Goal: Information Seeking & Learning: Learn about a topic

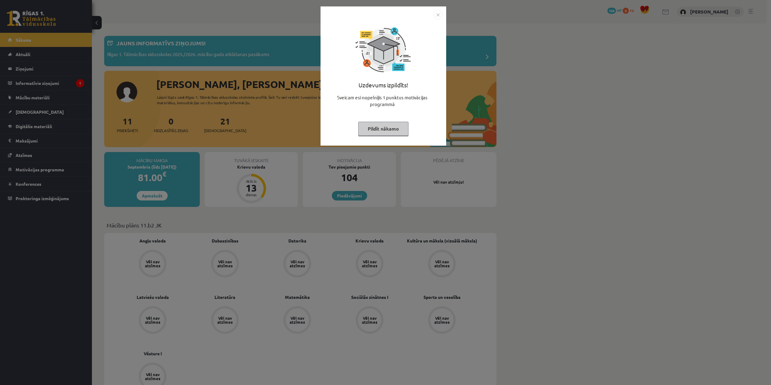
click at [436, 17] on img "Close" at bounding box center [438, 14] width 9 height 9
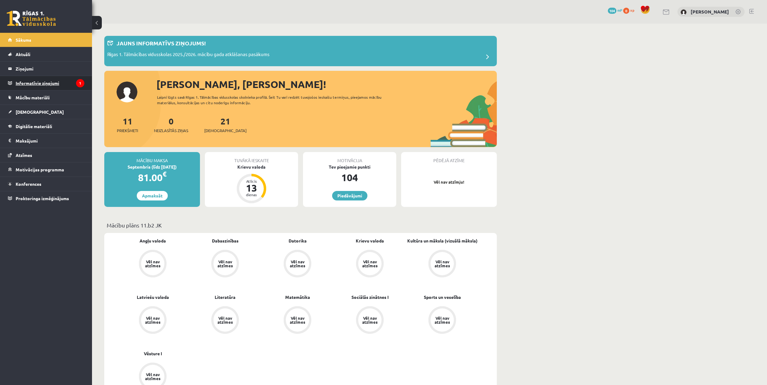
click at [61, 81] on legend "Informatīvie ziņojumi 1" at bounding box center [50, 83] width 69 height 14
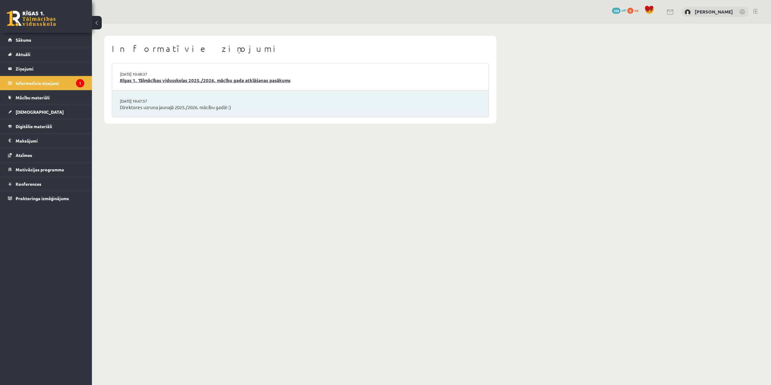
click at [195, 82] on link "Rīgas 1. Tālmācības vidusskolas 2025./2026. mācību gada atklāšanas pasākums" at bounding box center [300, 80] width 361 height 7
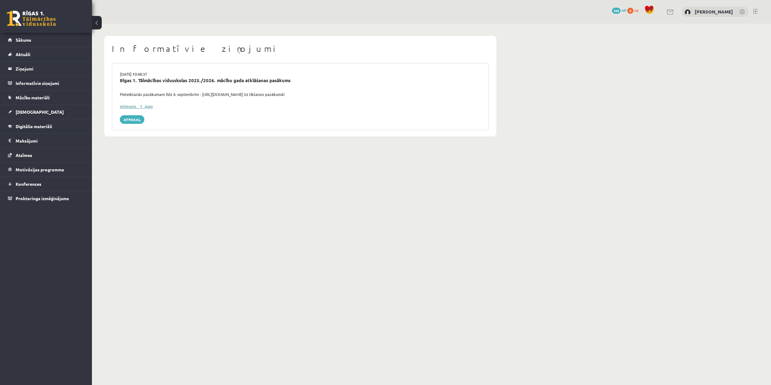
click at [147, 107] on link "Ielūgums__1_.jpeg" at bounding box center [136, 106] width 33 height 5
